Goal: Transaction & Acquisition: Download file/media

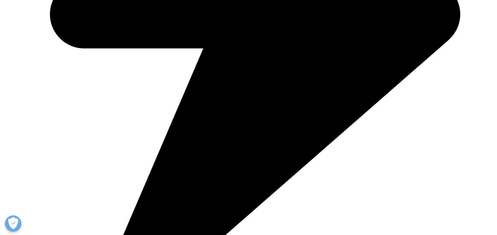
scroll to position [370, 159]
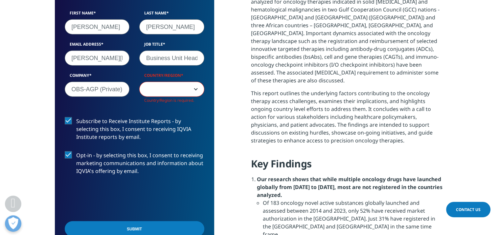
click at [177, 230] on input "Submit" at bounding box center [135, 228] width 140 height 15
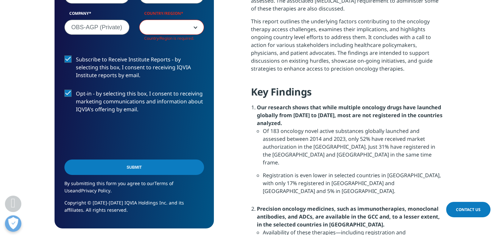
scroll to position [495, 0]
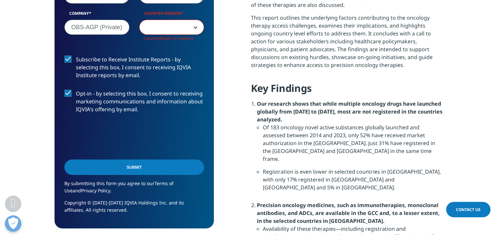
drag, startPoint x: 122, startPoint y: 165, endPoint x: 229, endPoint y: 172, distance: 106.3
click at [229, 172] on div "We are excited to share our latest thinking with you Please fill out this form …" at bounding box center [248, 178] width 387 height 700
click at [135, 166] on input "Submit" at bounding box center [134, 167] width 140 height 15
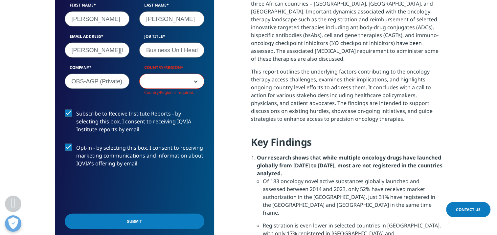
scroll to position [429, 0]
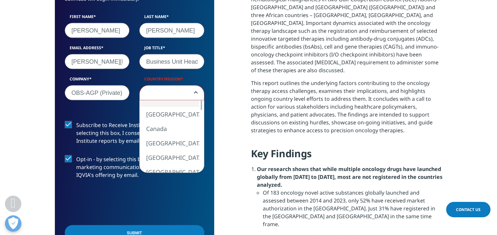
click at [194, 93] on b at bounding box center [194, 93] width 0 height 0
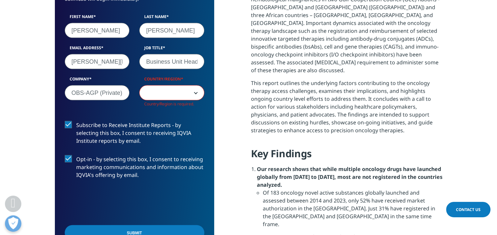
click at [163, 94] on span at bounding box center [172, 93] width 64 height 15
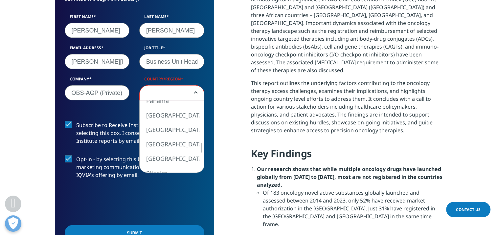
select select "[GEOGRAPHIC_DATA]"
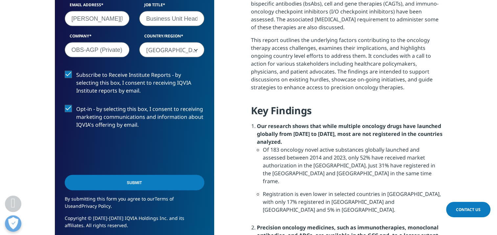
scroll to position [476, 0]
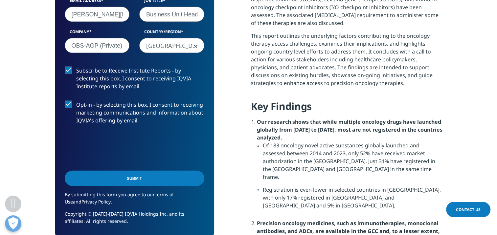
click at [148, 176] on input "Submit" at bounding box center [135, 177] width 140 height 15
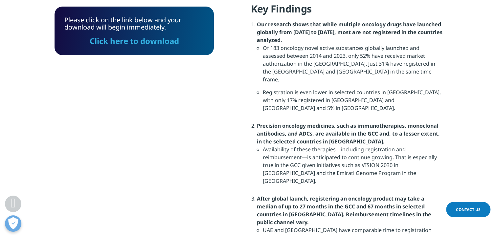
scroll to position [575, 0]
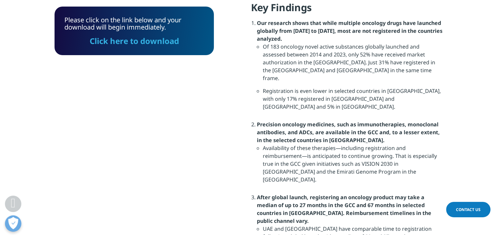
click at [145, 43] on link "Click here to download" at bounding box center [134, 40] width 89 height 11
